Goal: Information Seeking & Learning: Check status

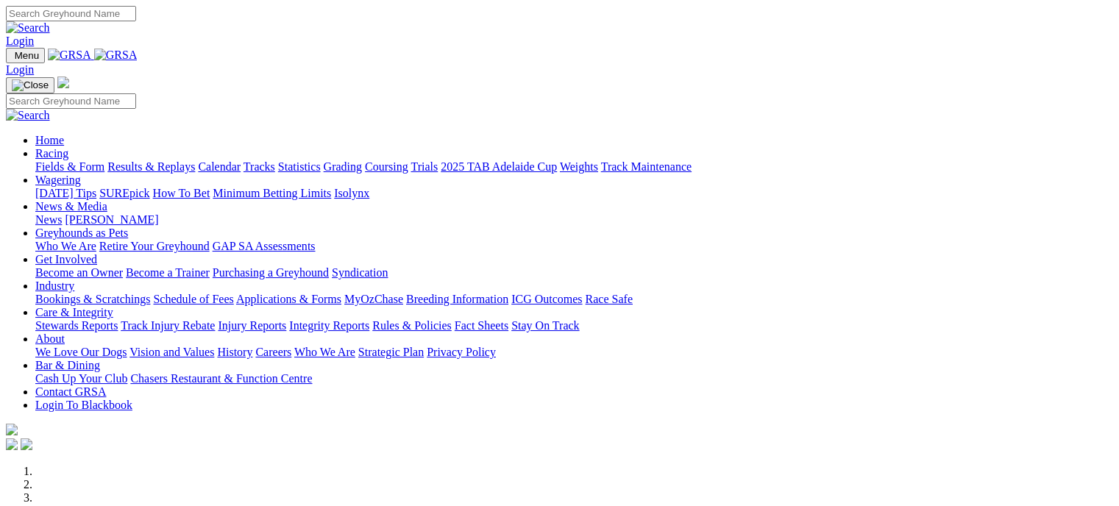
click at [184, 160] on link "Results & Replays" at bounding box center [151, 166] width 88 height 13
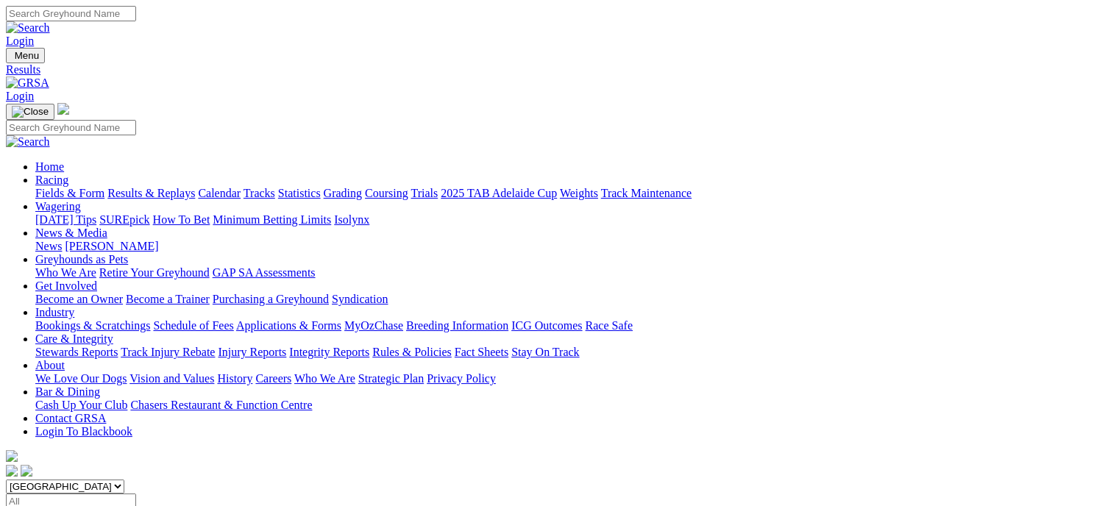
click at [124, 480] on select "[GEOGRAPHIC_DATA] [GEOGRAPHIC_DATA] [GEOGRAPHIC_DATA] [GEOGRAPHIC_DATA] [GEOGRA…" at bounding box center [65, 487] width 118 height 14
select select "WA"
click at [99, 480] on select "[GEOGRAPHIC_DATA] [GEOGRAPHIC_DATA] [GEOGRAPHIC_DATA] [GEOGRAPHIC_DATA] [GEOGRA…" at bounding box center [65, 487] width 118 height 14
click at [49, 187] on link "Fields & Form" at bounding box center [69, 193] width 69 height 13
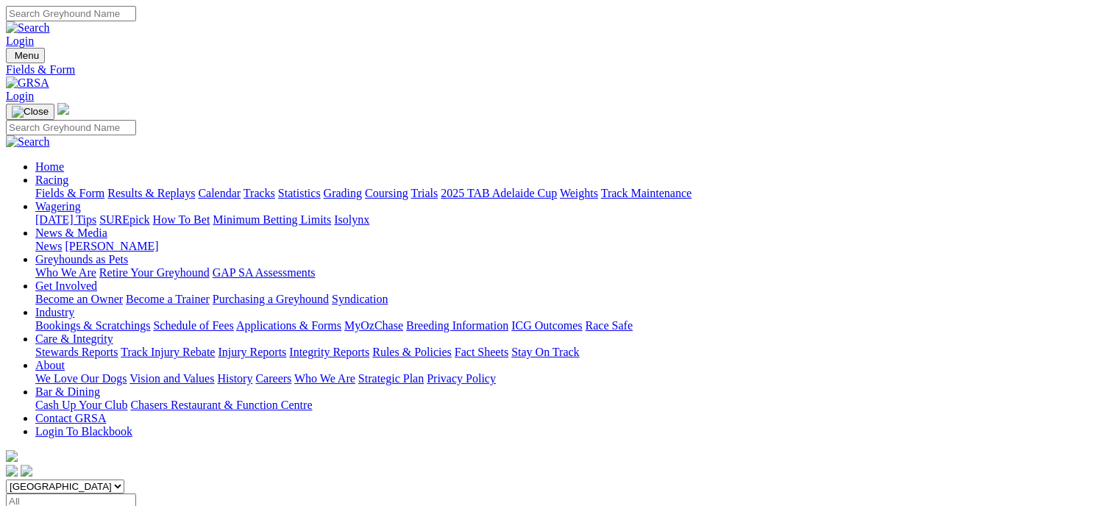
click at [124, 480] on select "[GEOGRAPHIC_DATA] [GEOGRAPHIC_DATA] [GEOGRAPHIC_DATA] [GEOGRAPHIC_DATA] [GEOGRA…" at bounding box center [65, 487] width 118 height 14
select select "WA"
click at [99, 480] on select "South Australia New South Wales Northern Territory Queensland Tasmania Victoria…" at bounding box center [65, 487] width 118 height 14
